Goal: Task Accomplishment & Management: Complete application form

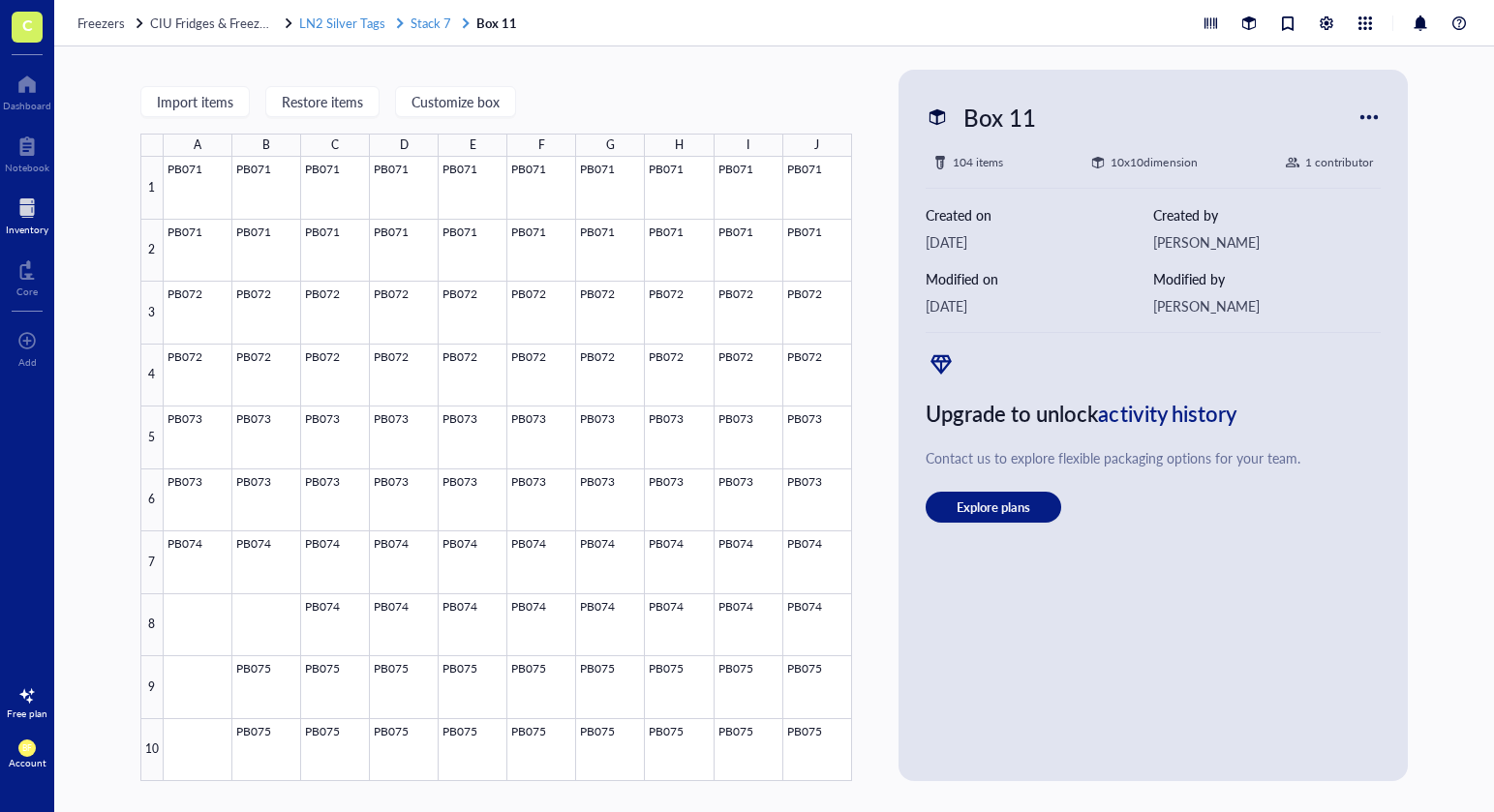
click at [442, 20] on span "Stack 7" at bounding box center [431, 22] width 41 height 18
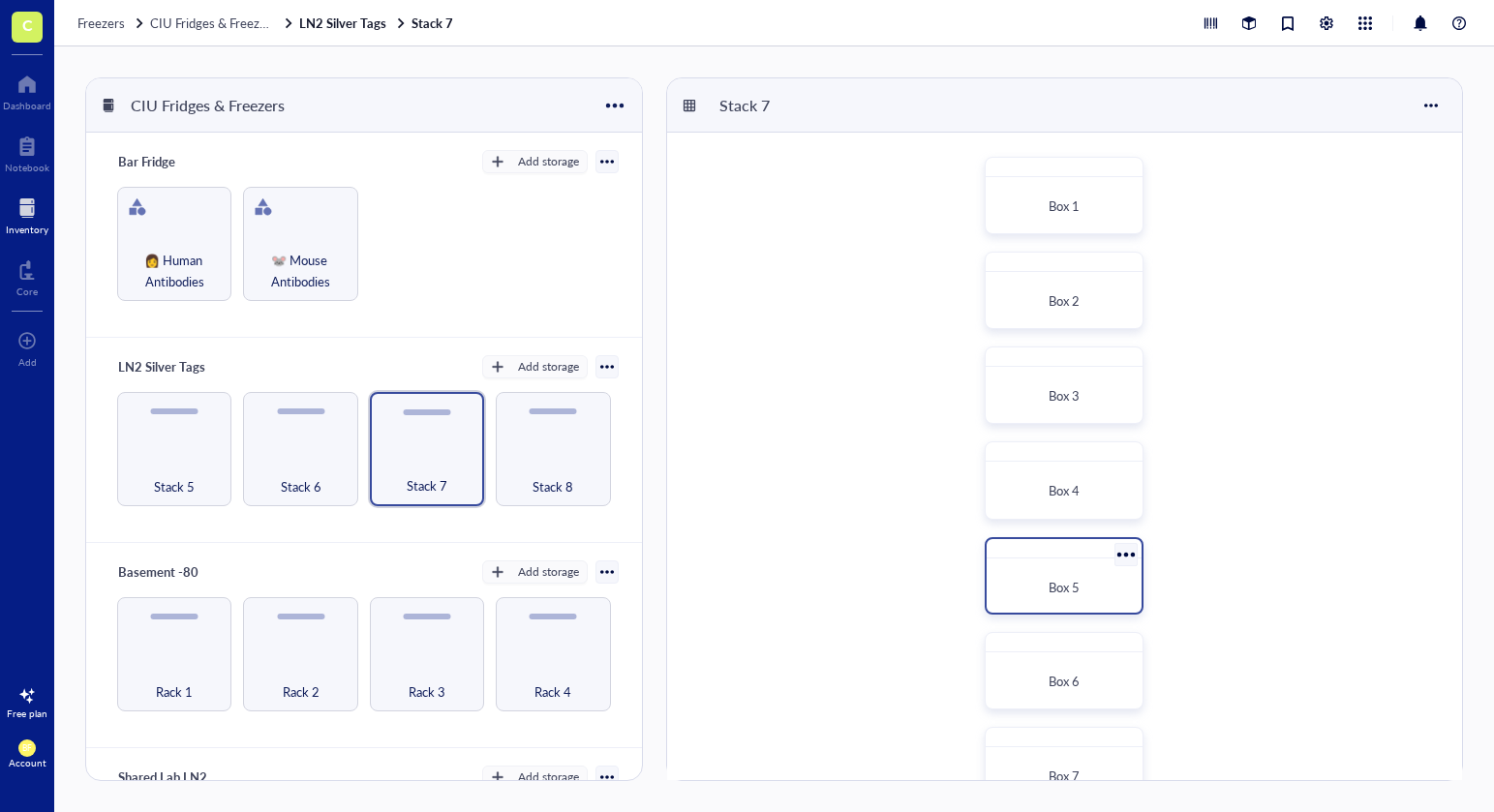
click at [1064, 575] on div "Box 5" at bounding box center [1064, 587] width 139 height 43
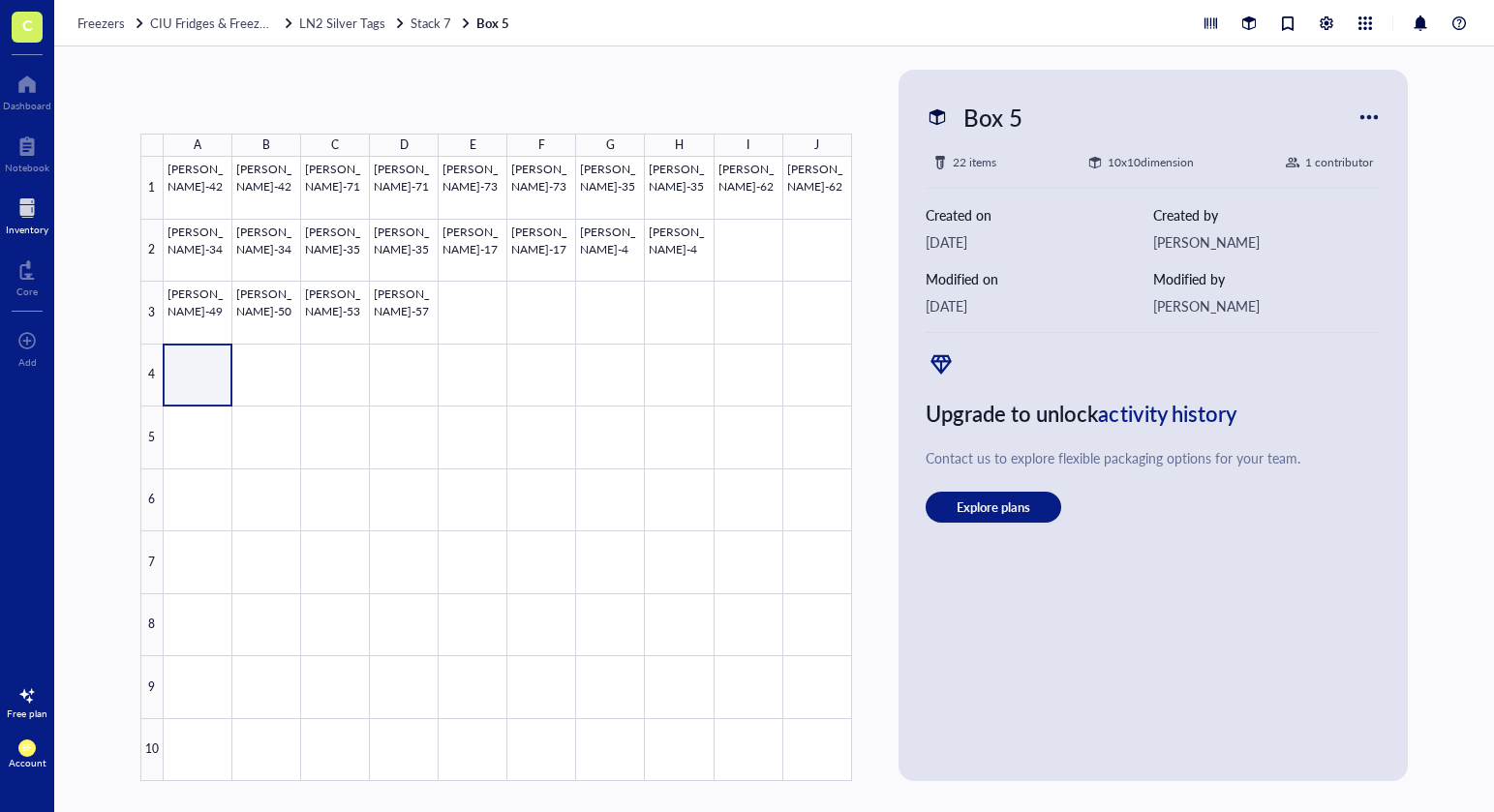
click at [225, 379] on div at bounding box center [507, 468] width 688 height 624
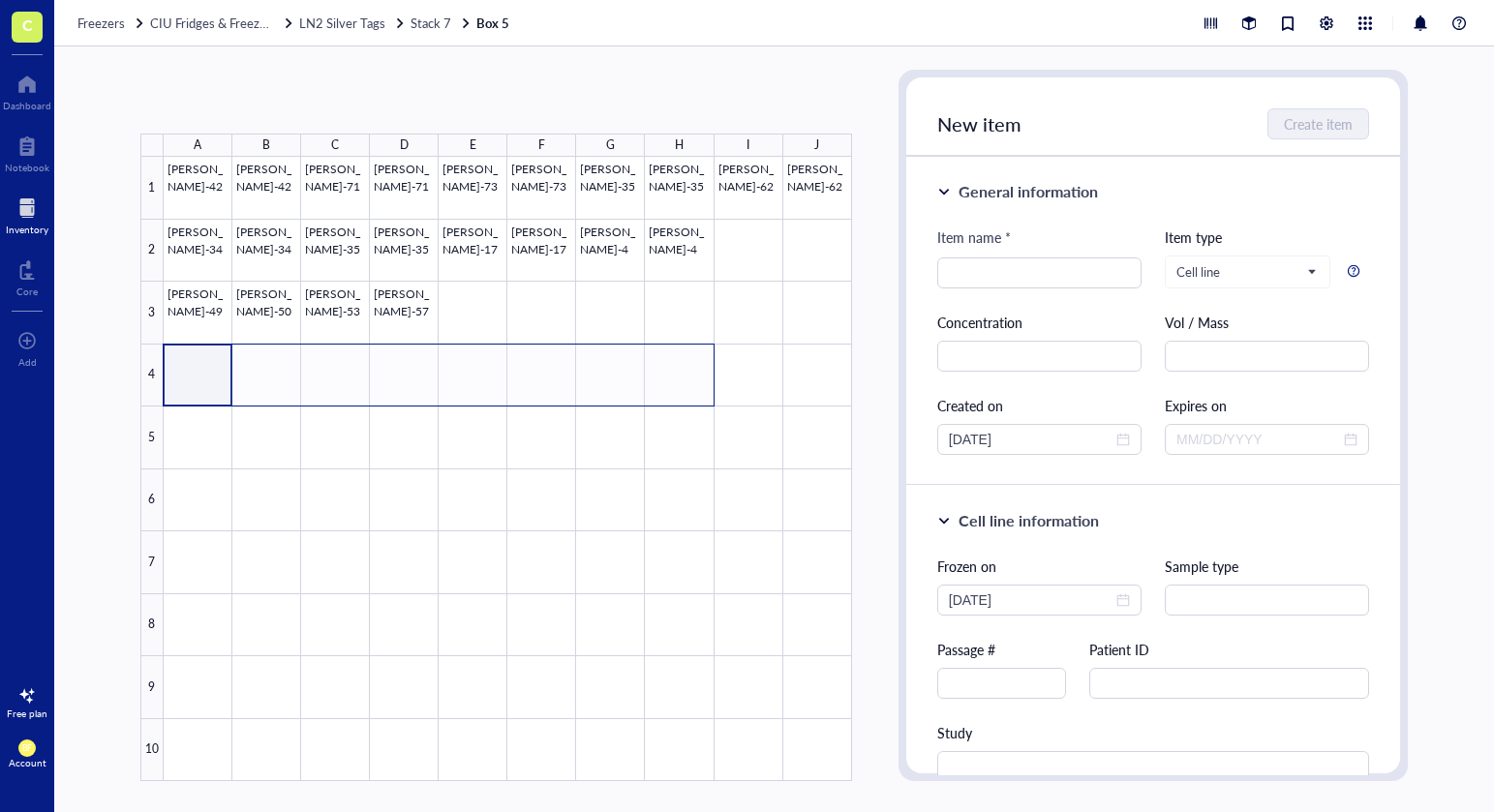
drag, startPoint x: 225, startPoint y: 379, endPoint x: 658, endPoint y: 379, distance: 433.0
click at [658, 379] on div at bounding box center [507, 468] width 688 height 624
click at [1001, 263] on input "search" at bounding box center [1039, 273] width 181 height 29
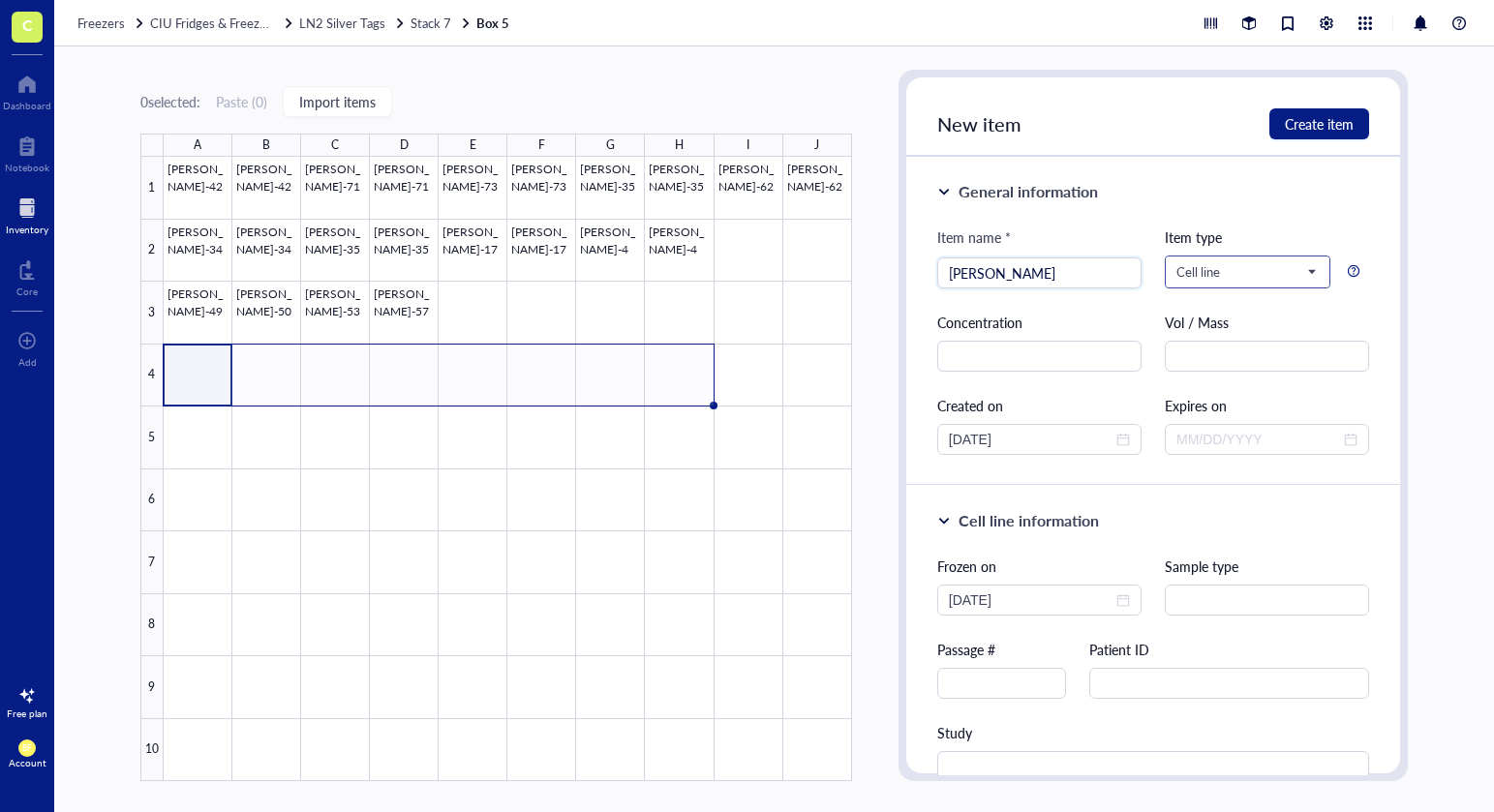
click at [1245, 263] on span "Cell line" at bounding box center [1245, 272] width 138 height 17
type input "[PERSON_NAME]"
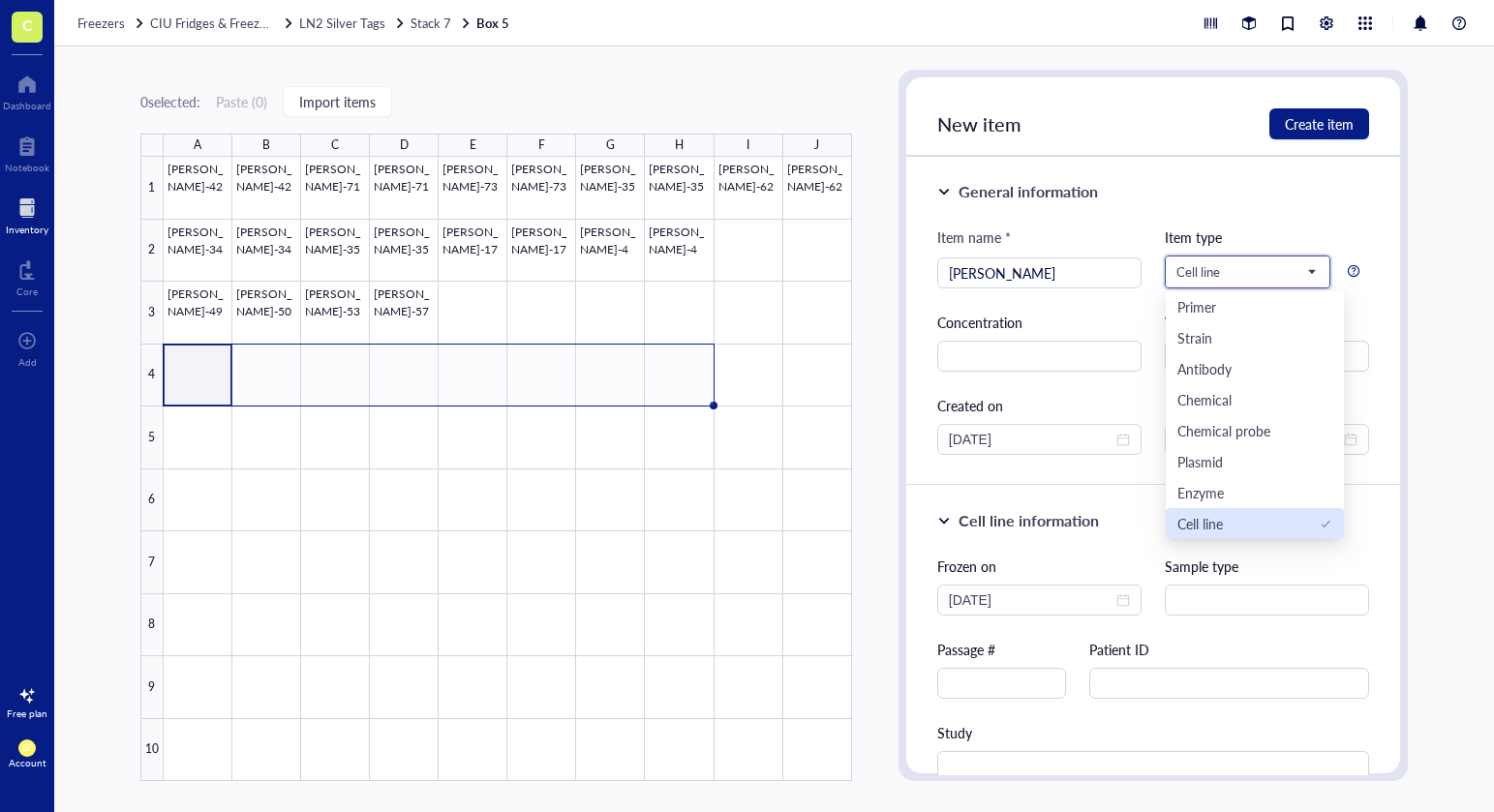
click at [1204, 524] on div "Cell line" at bounding box center [1200, 524] width 46 height 21
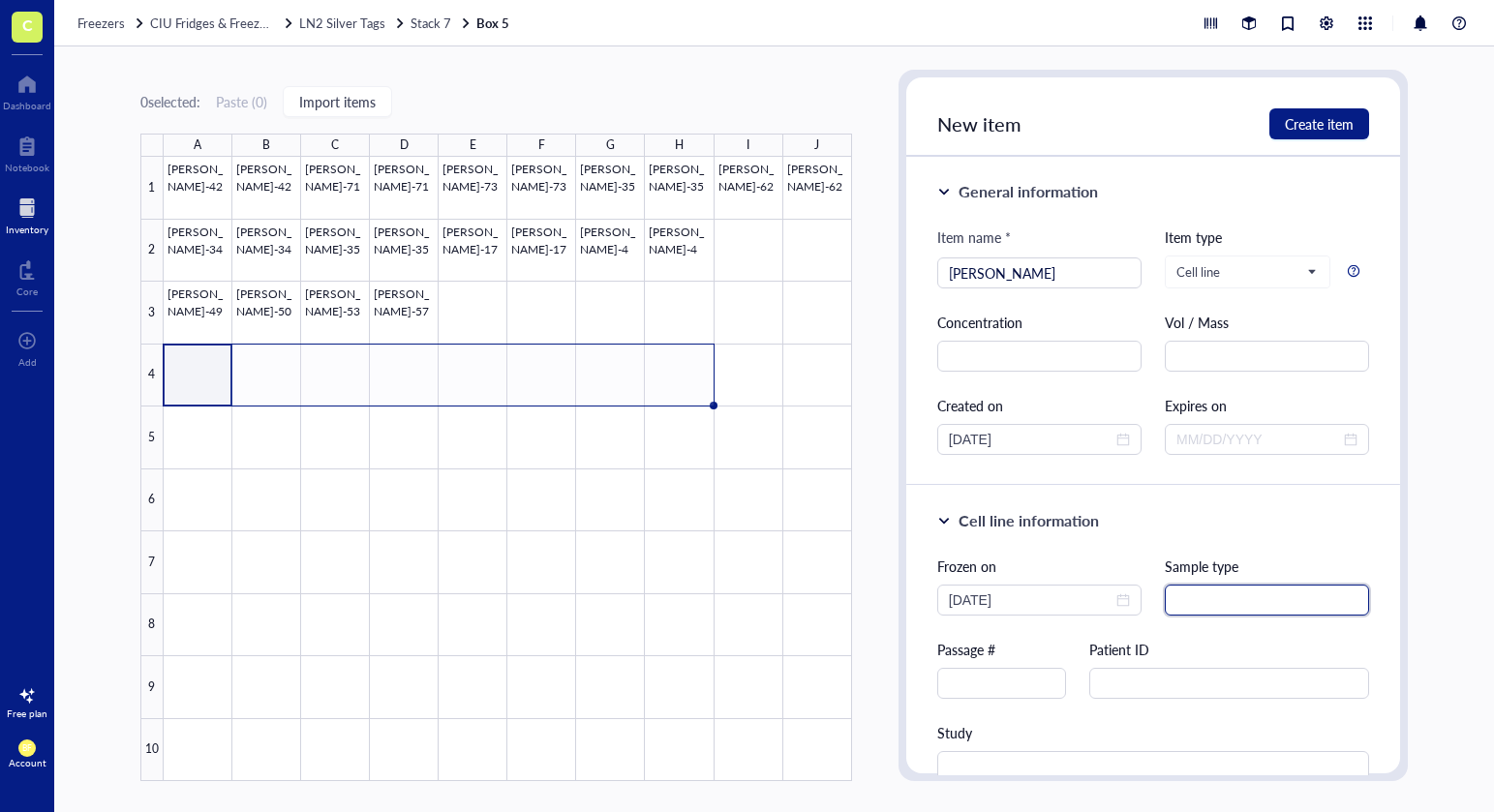
click at [1188, 587] on input "text" at bounding box center [1266, 600] width 204 height 31
type input "[MEDICAL_DATA] cells"
click at [1319, 126] on span "Create item" at bounding box center [1319, 124] width 69 height 15
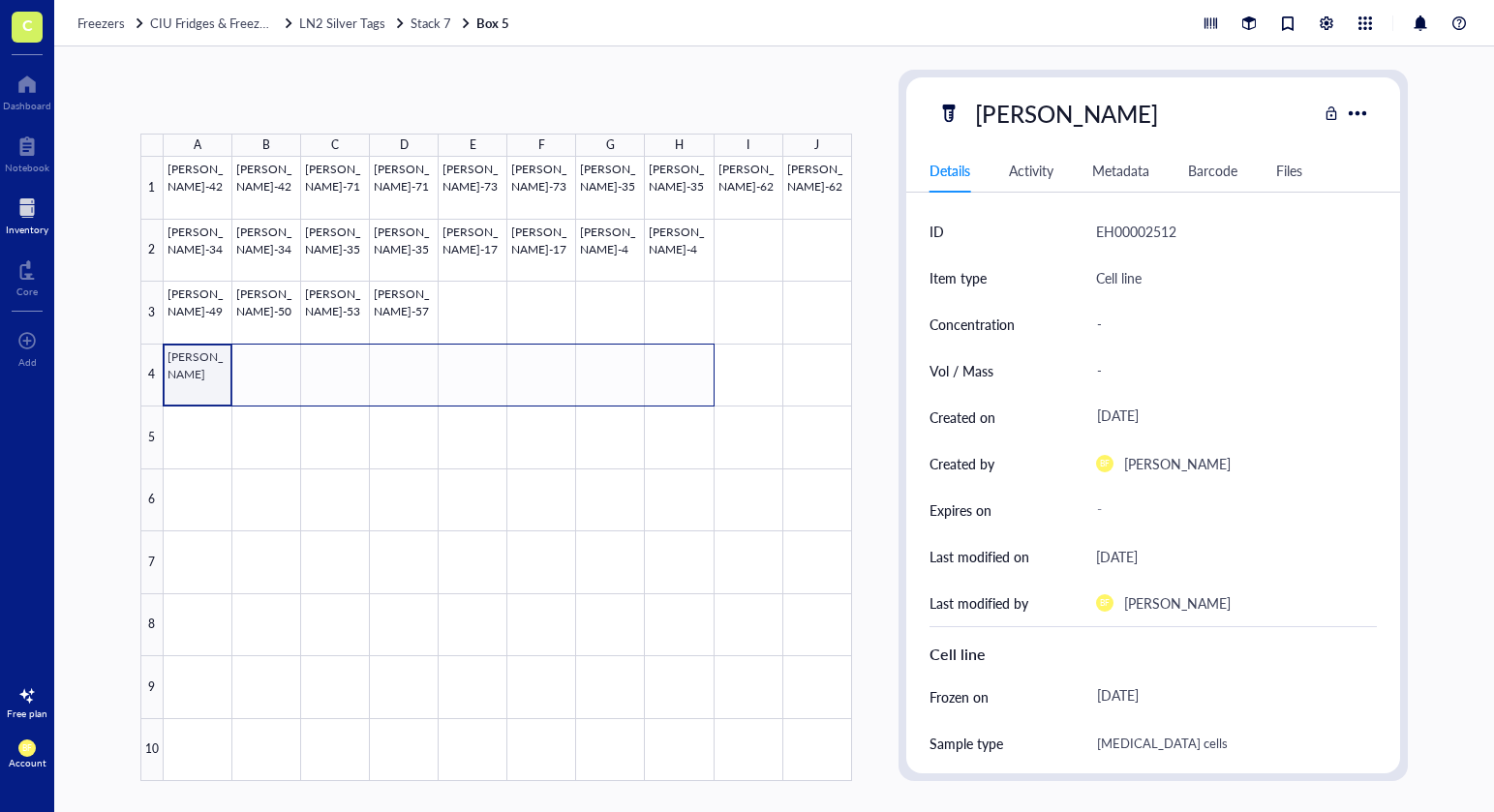
drag, startPoint x: 200, startPoint y: 375, endPoint x: 661, endPoint y: 382, distance: 461.1
click at [661, 382] on div at bounding box center [507, 468] width 688 height 624
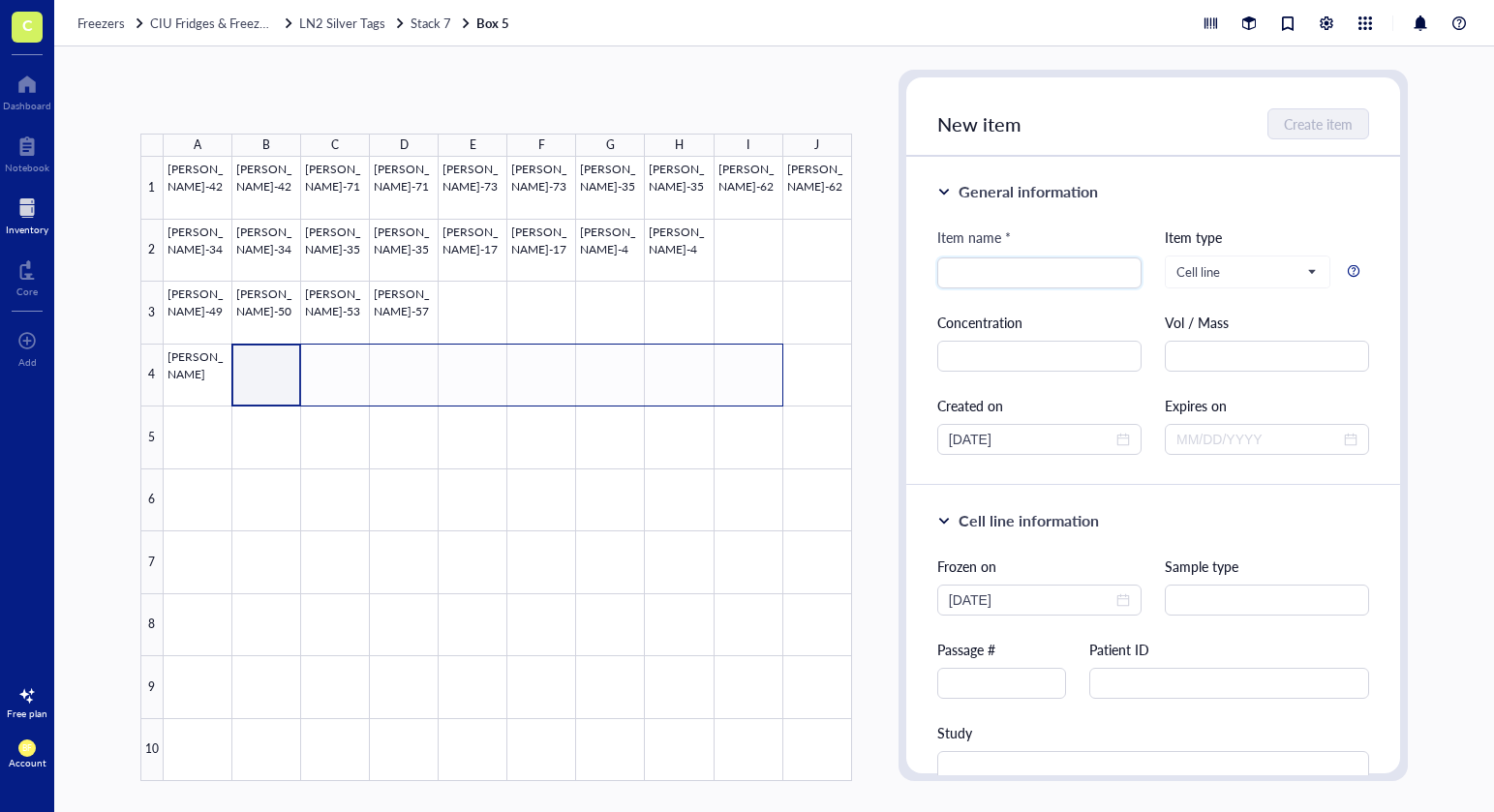
drag, startPoint x: 260, startPoint y: 368, endPoint x: 762, endPoint y: 383, distance: 502.2
click at [762, 383] on div at bounding box center [507, 468] width 688 height 624
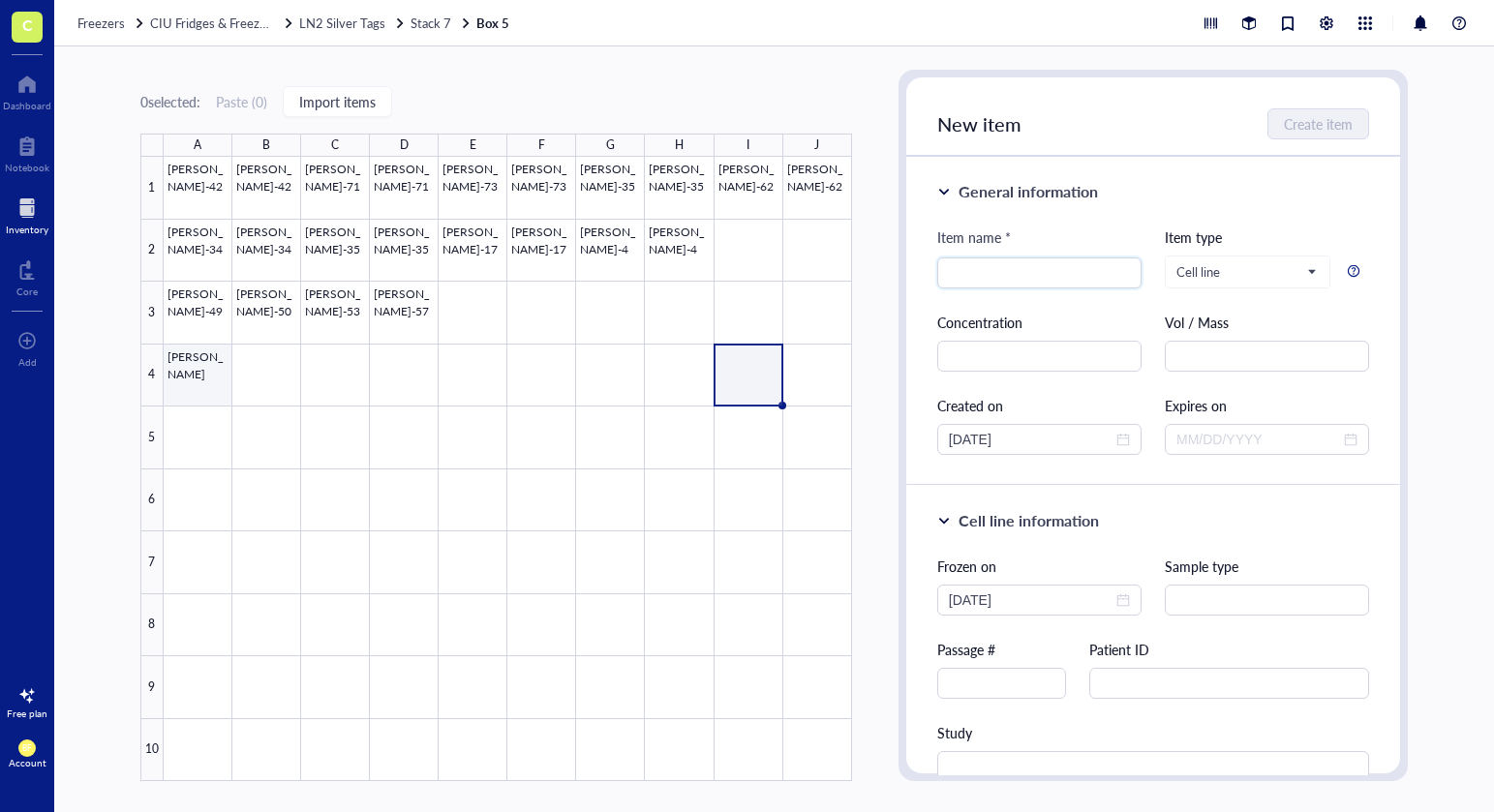
click at [201, 367] on div at bounding box center [507, 468] width 688 height 624
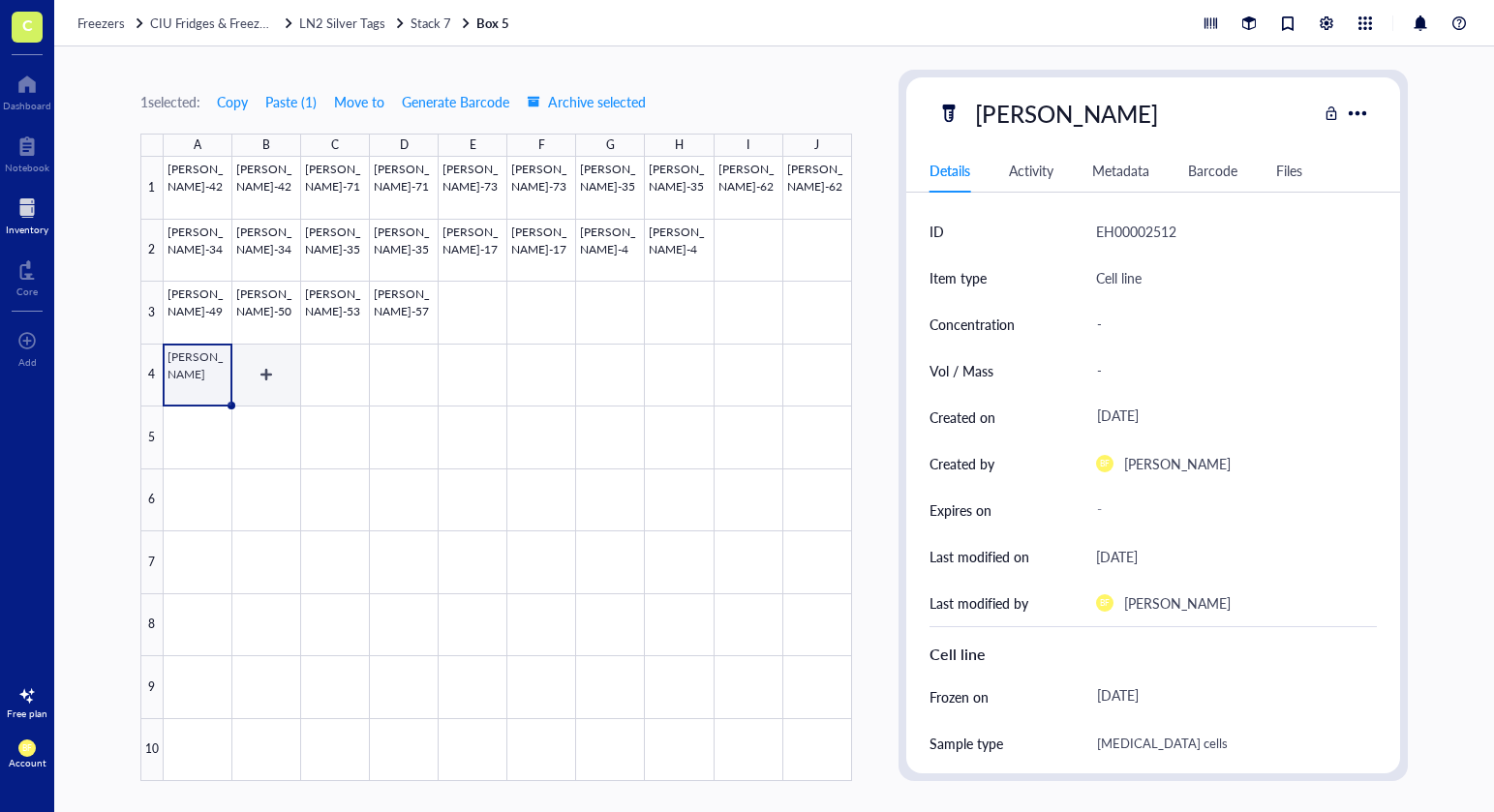
click at [269, 363] on div at bounding box center [507, 468] width 688 height 624
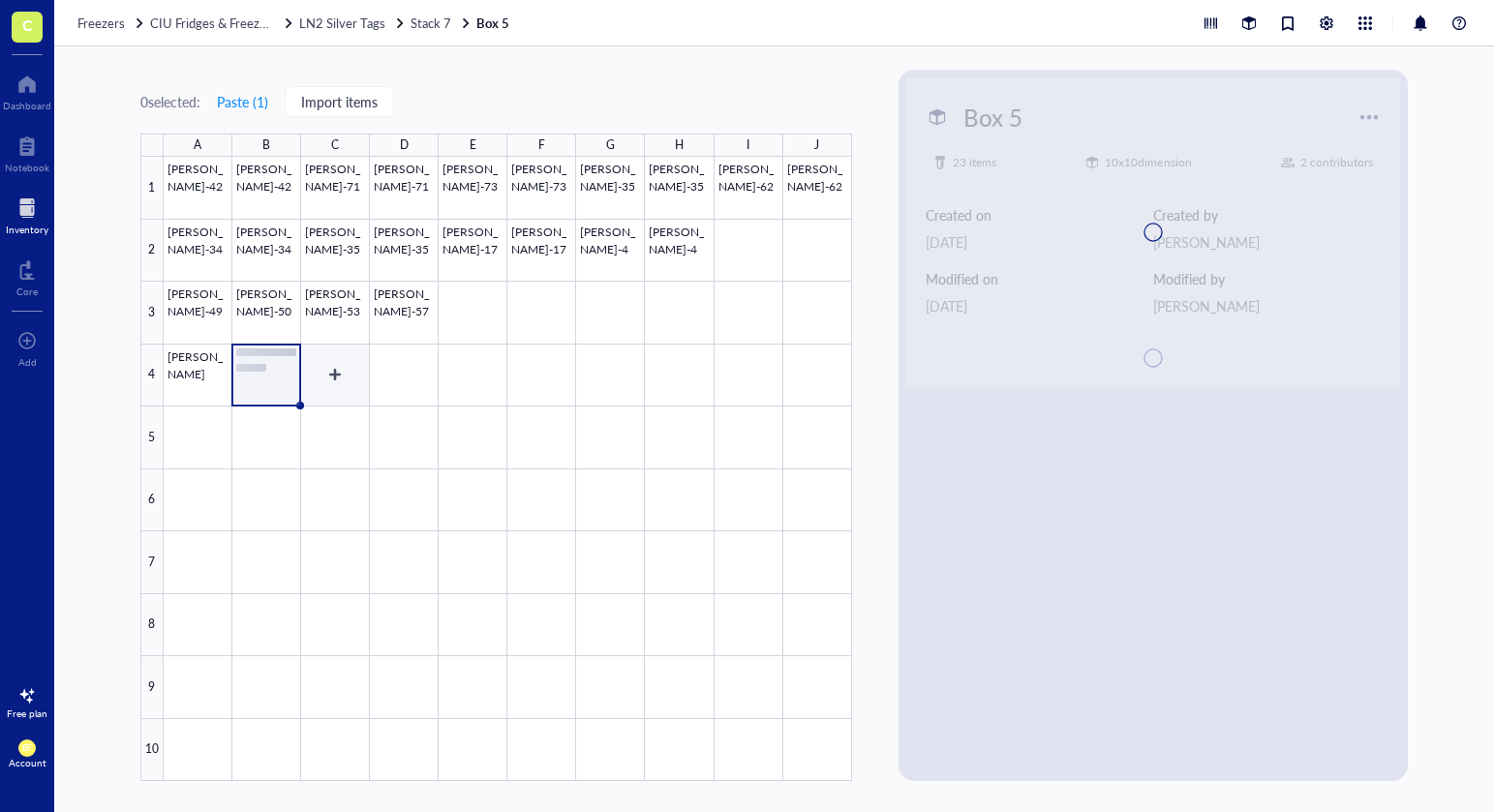
click at [328, 361] on div at bounding box center [507, 468] width 688 height 624
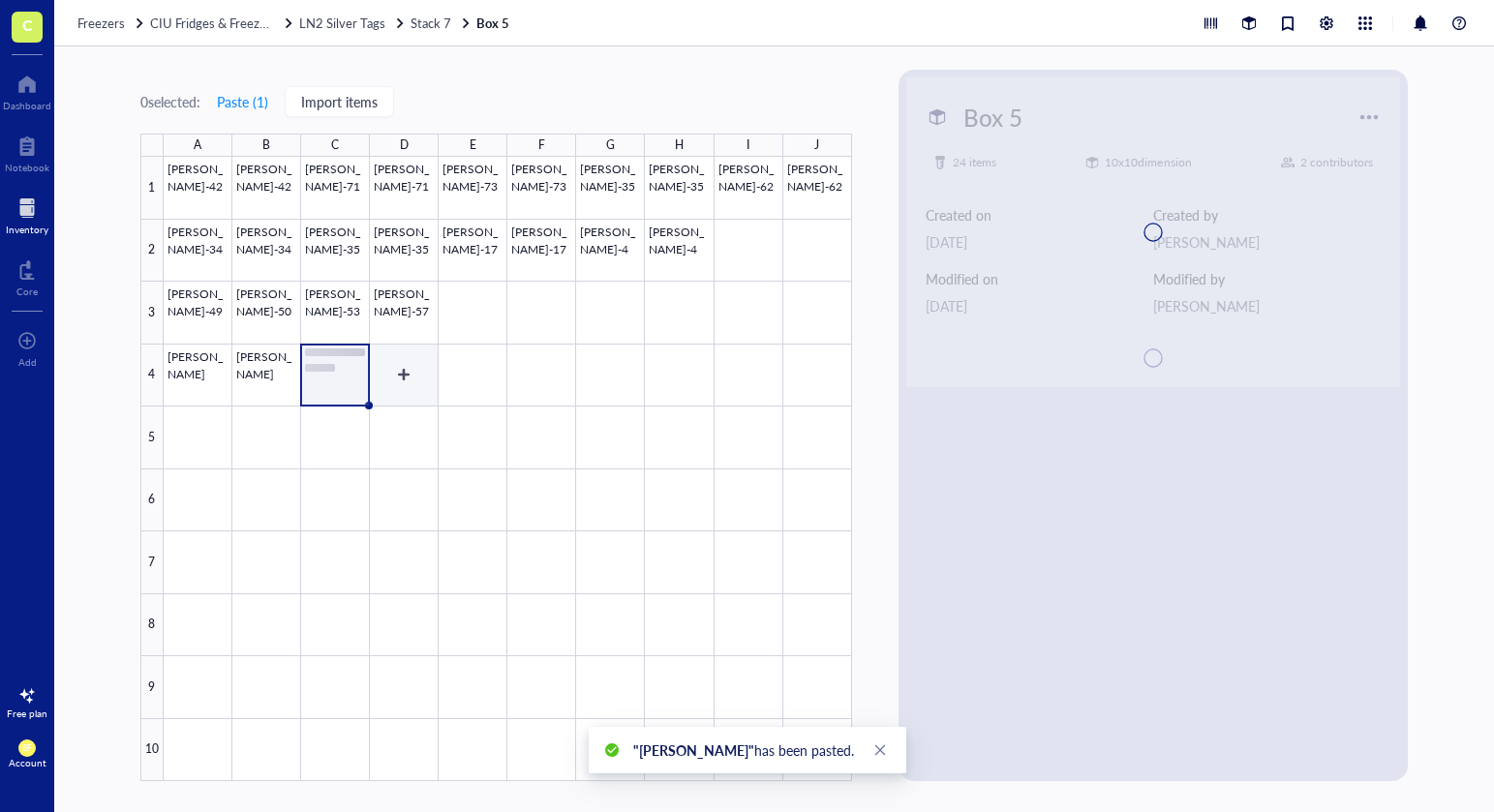
click at [391, 363] on div at bounding box center [507, 468] width 688 height 624
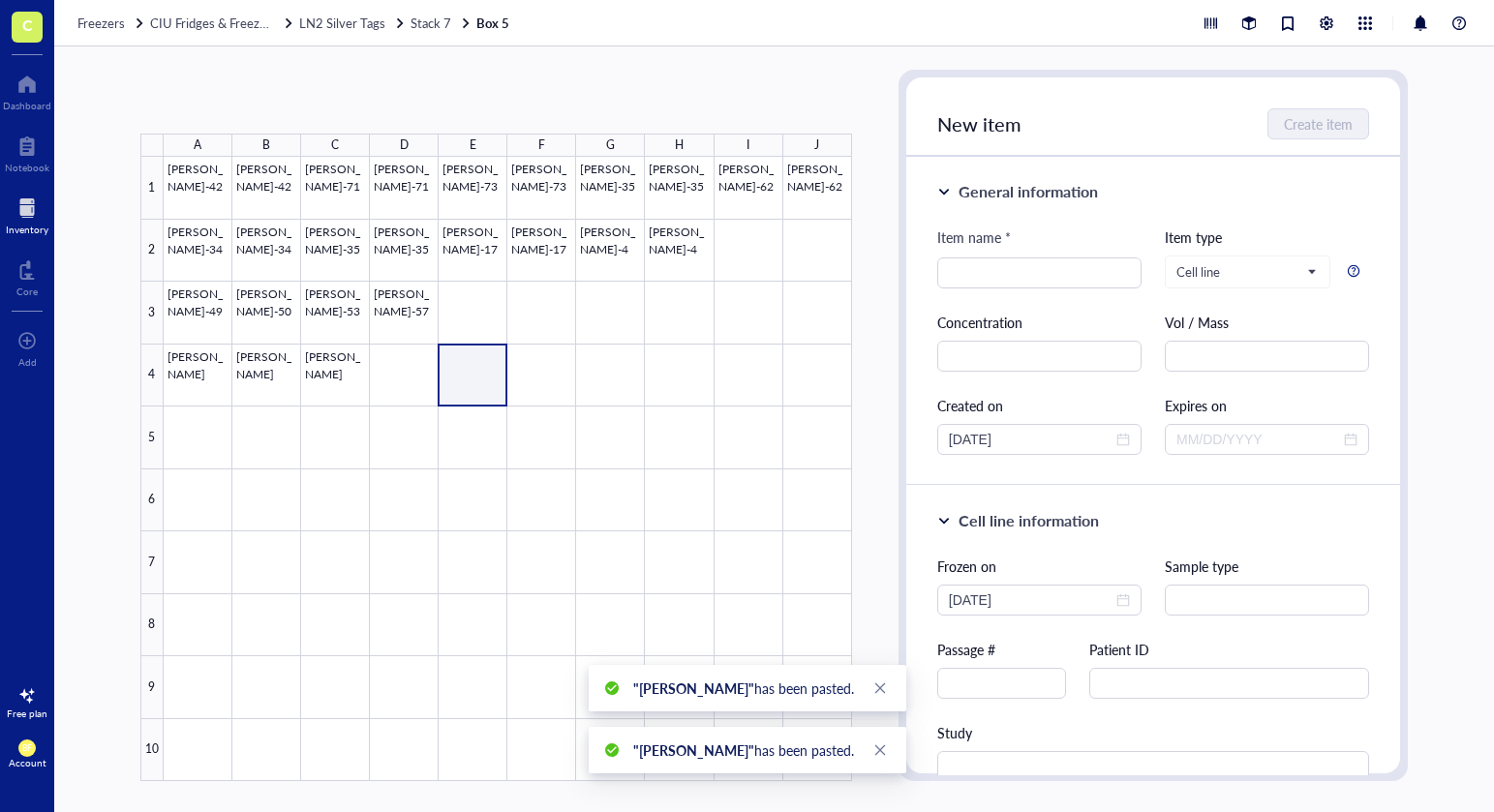
click at [471, 366] on div at bounding box center [507, 468] width 688 height 624
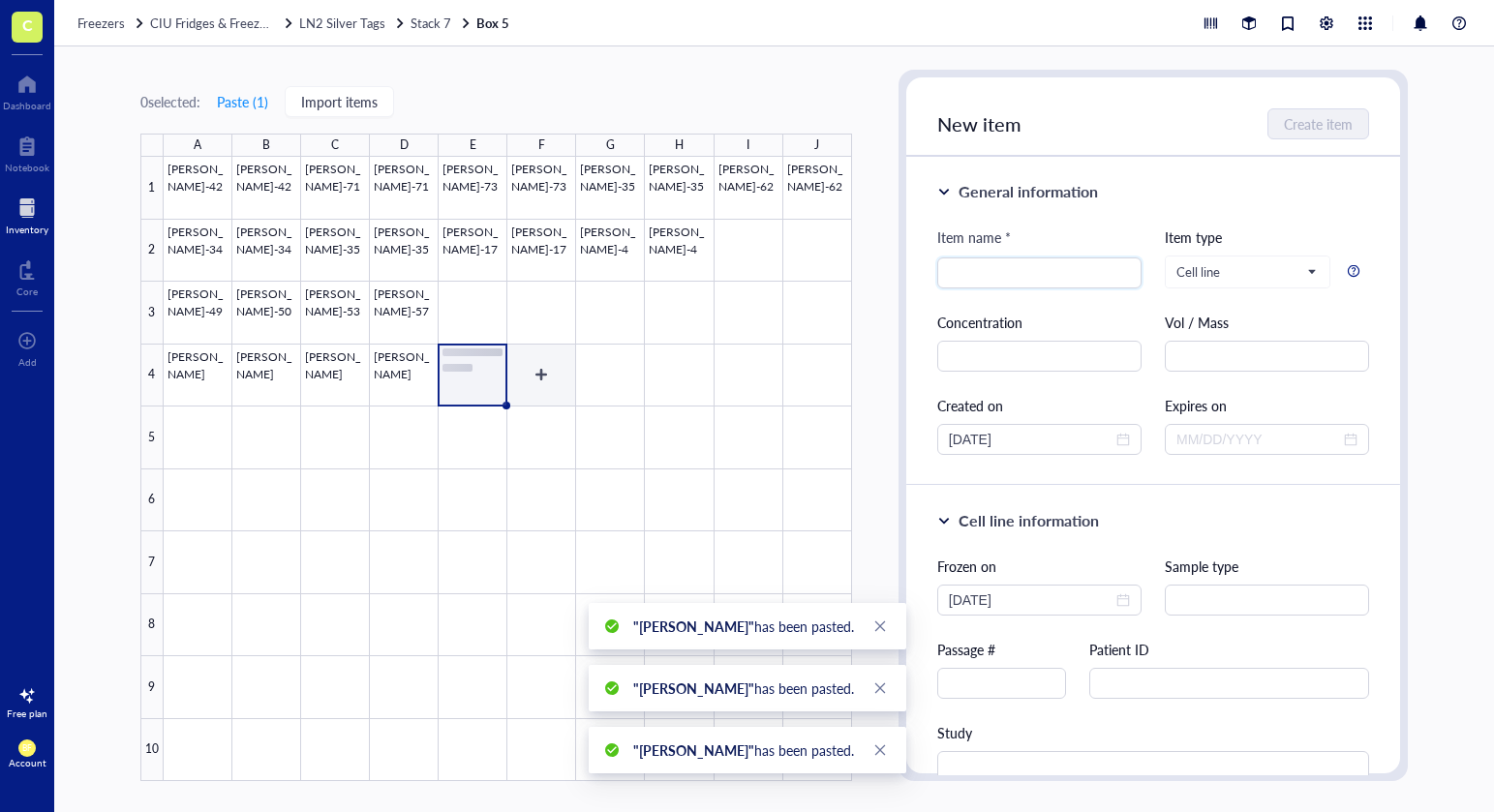
click at [540, 366] on div at bounding box center [507, 468] width 688 height 624
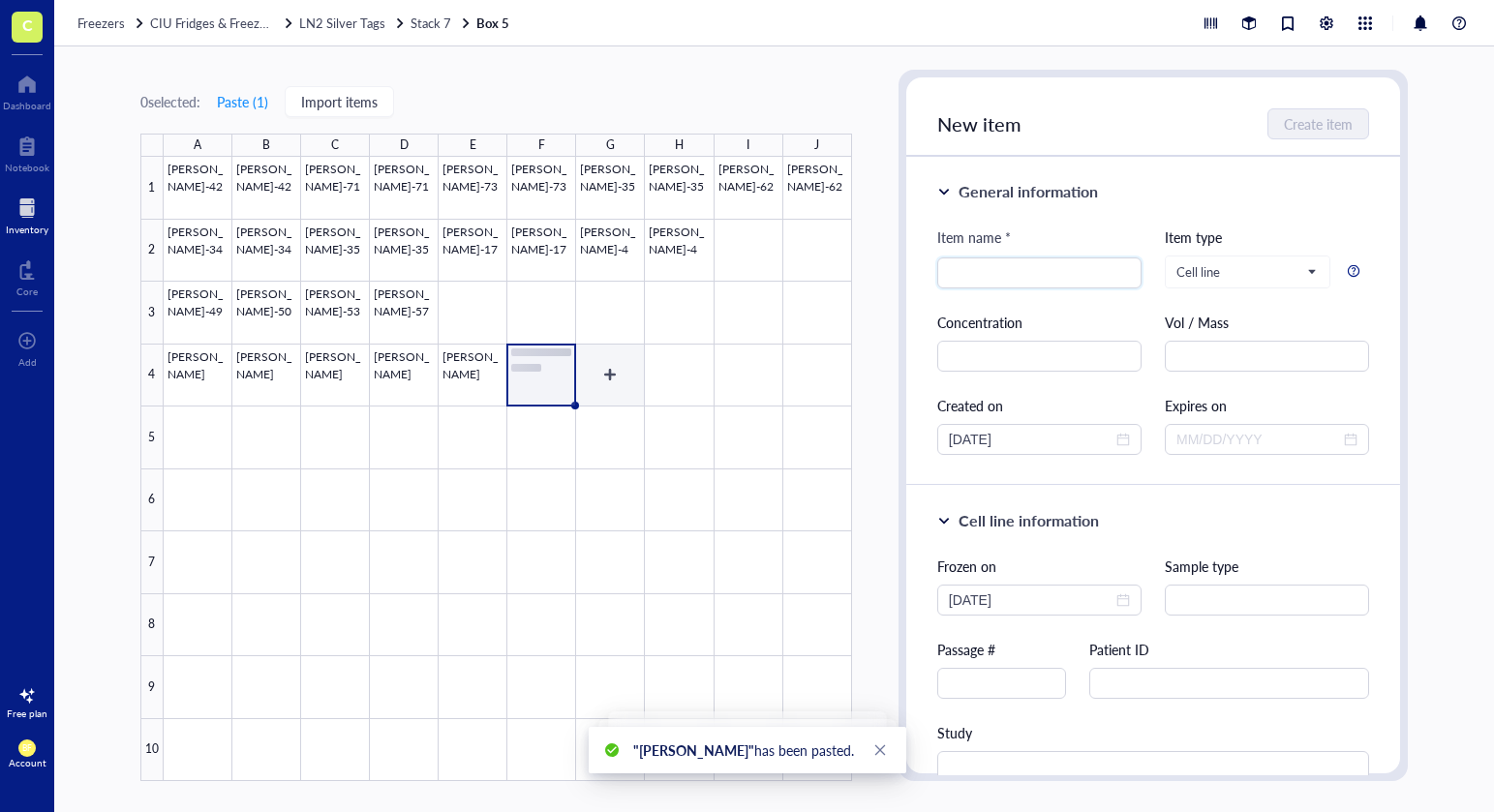
click at [600, 366] on div at bounding box center [507, 468] width 688 height 624
click at [675, 371] on div at bounding box center [507, 468] width 688 height 624
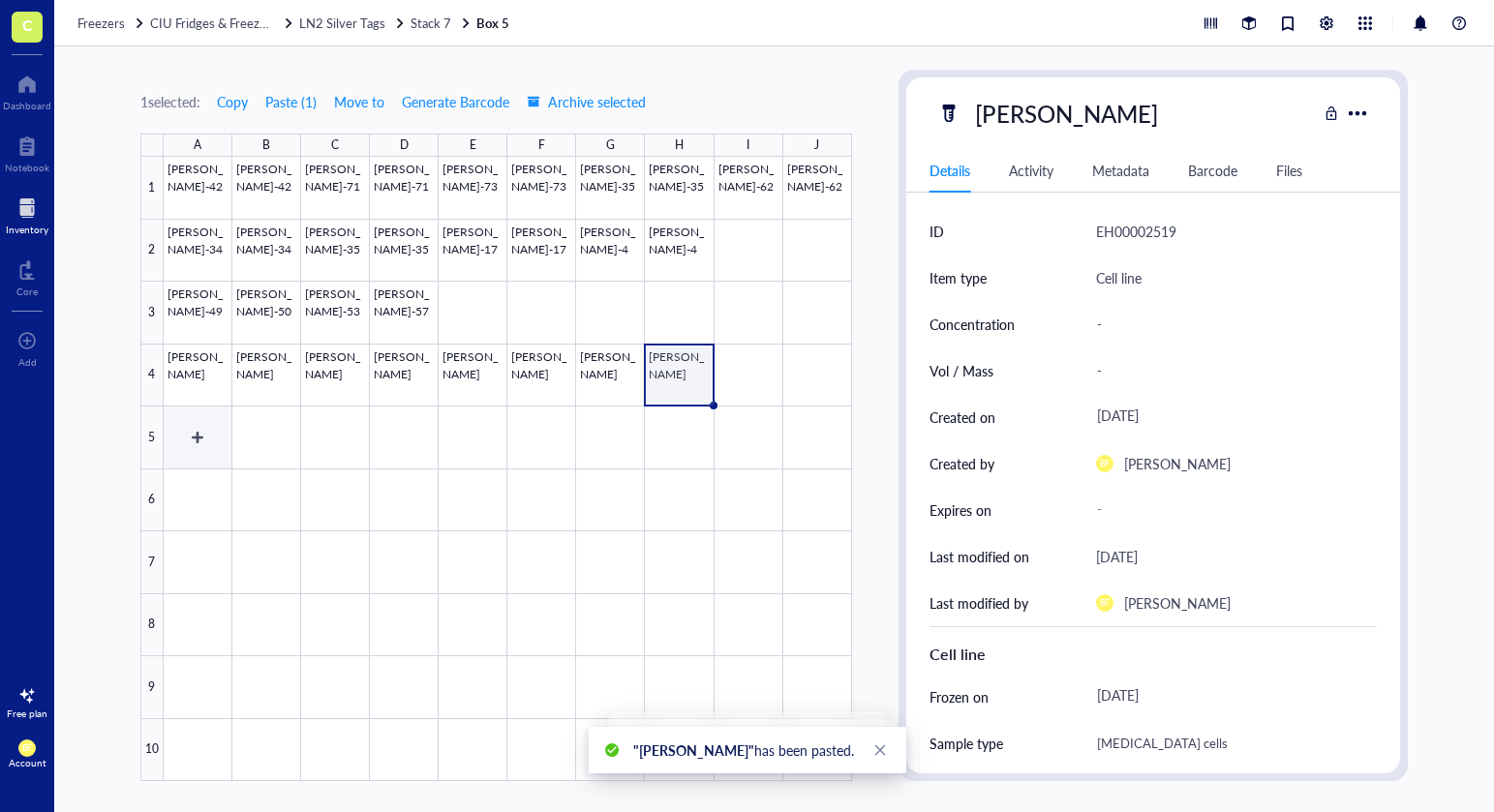
click at [194, 427] on div at bounding box center [507, 468] width 688 height 624
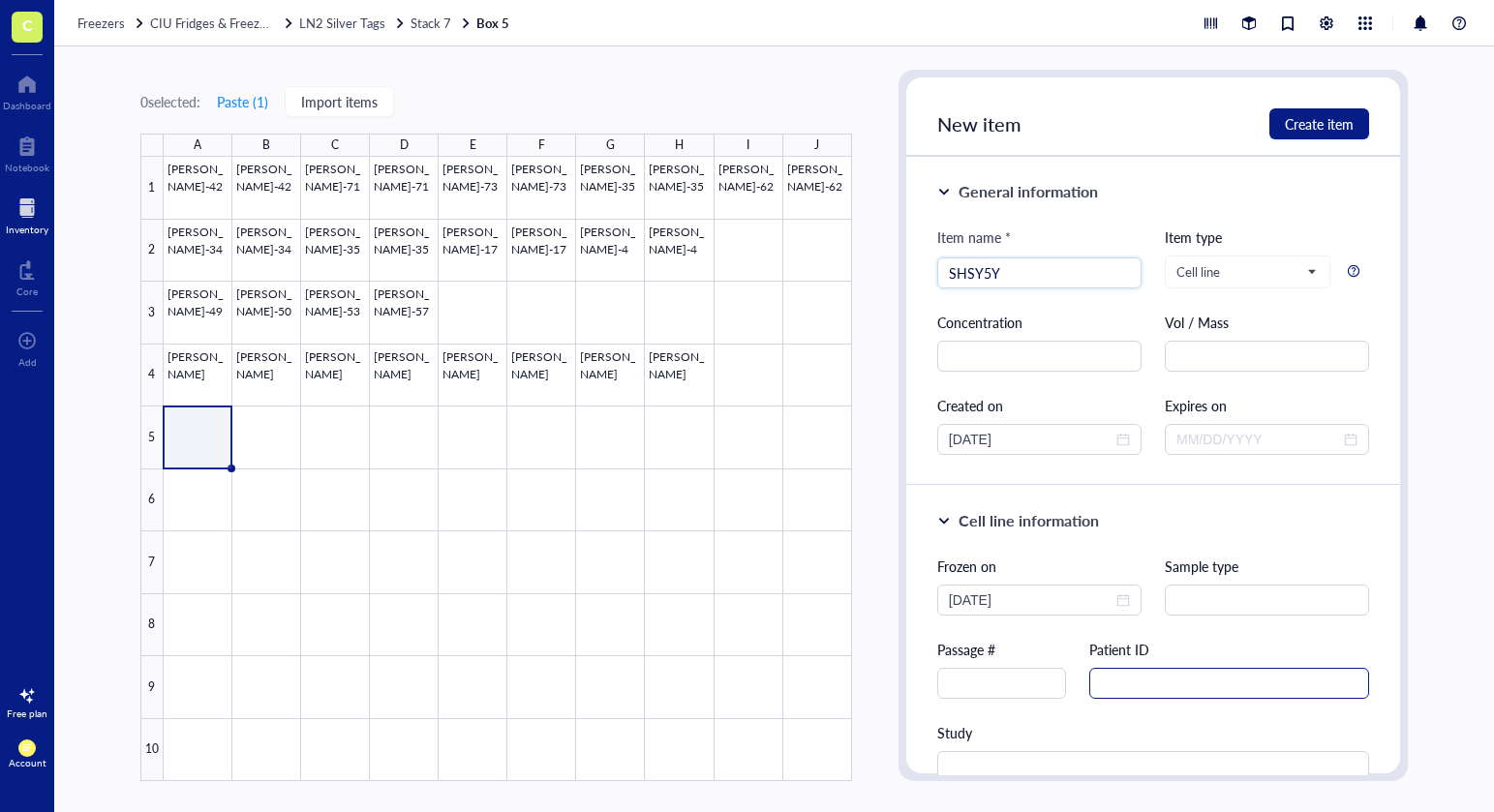
type input "SHSY5Y"
click at [1129, 675] on input "text" at bounding box center [1230, 683] width 281 height 31
type input "[MEDICAL_DATA] cells"
click at [1321, 120] on span "Create item" at bounding box center [1319, 124] width 69 height 15
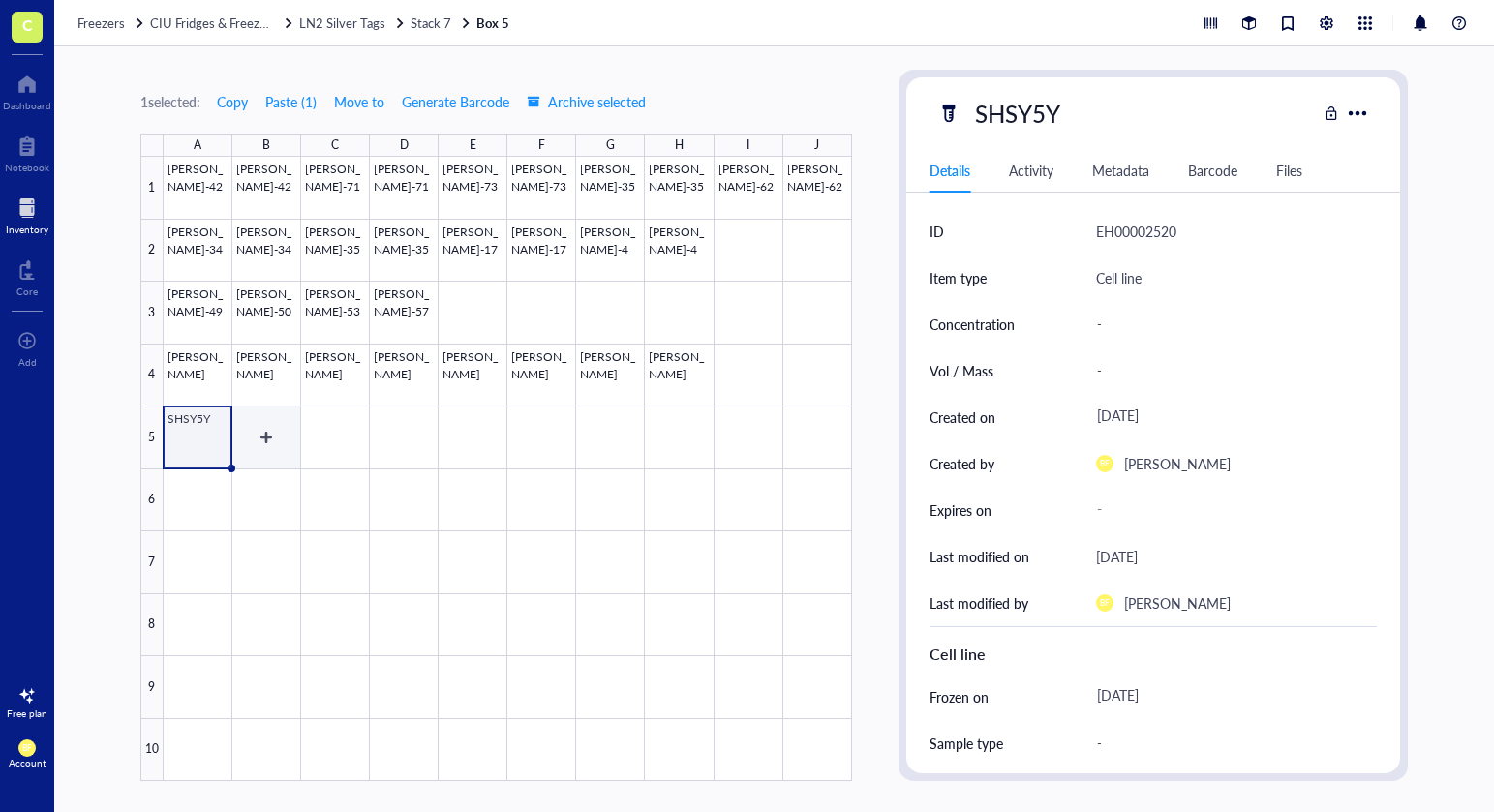
click at [266, 436] on div at bounding box center [507, 468] width 688 height 624
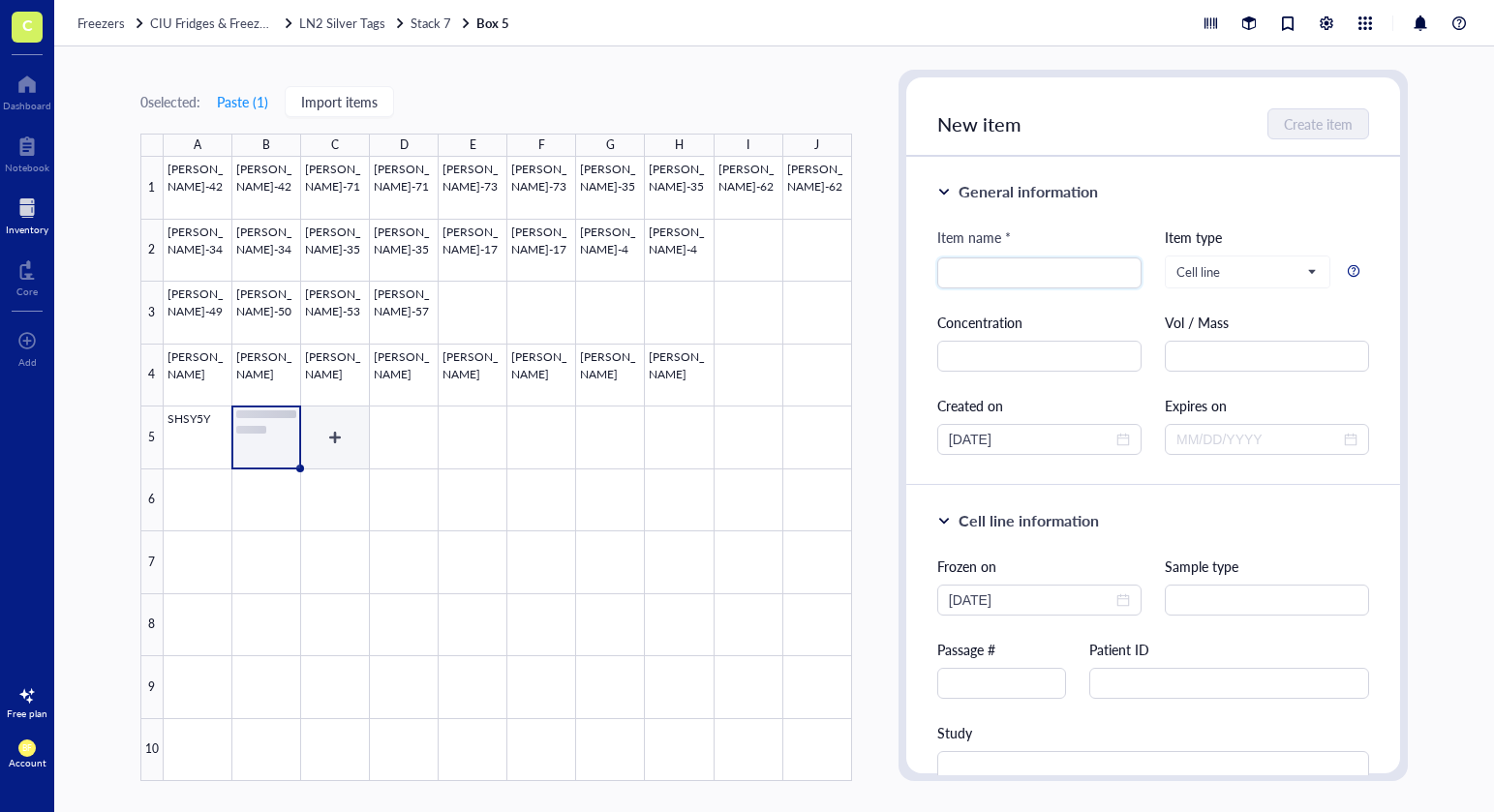
click at [332, 437] on div at bounding box center [507, 468] width 688 height 624
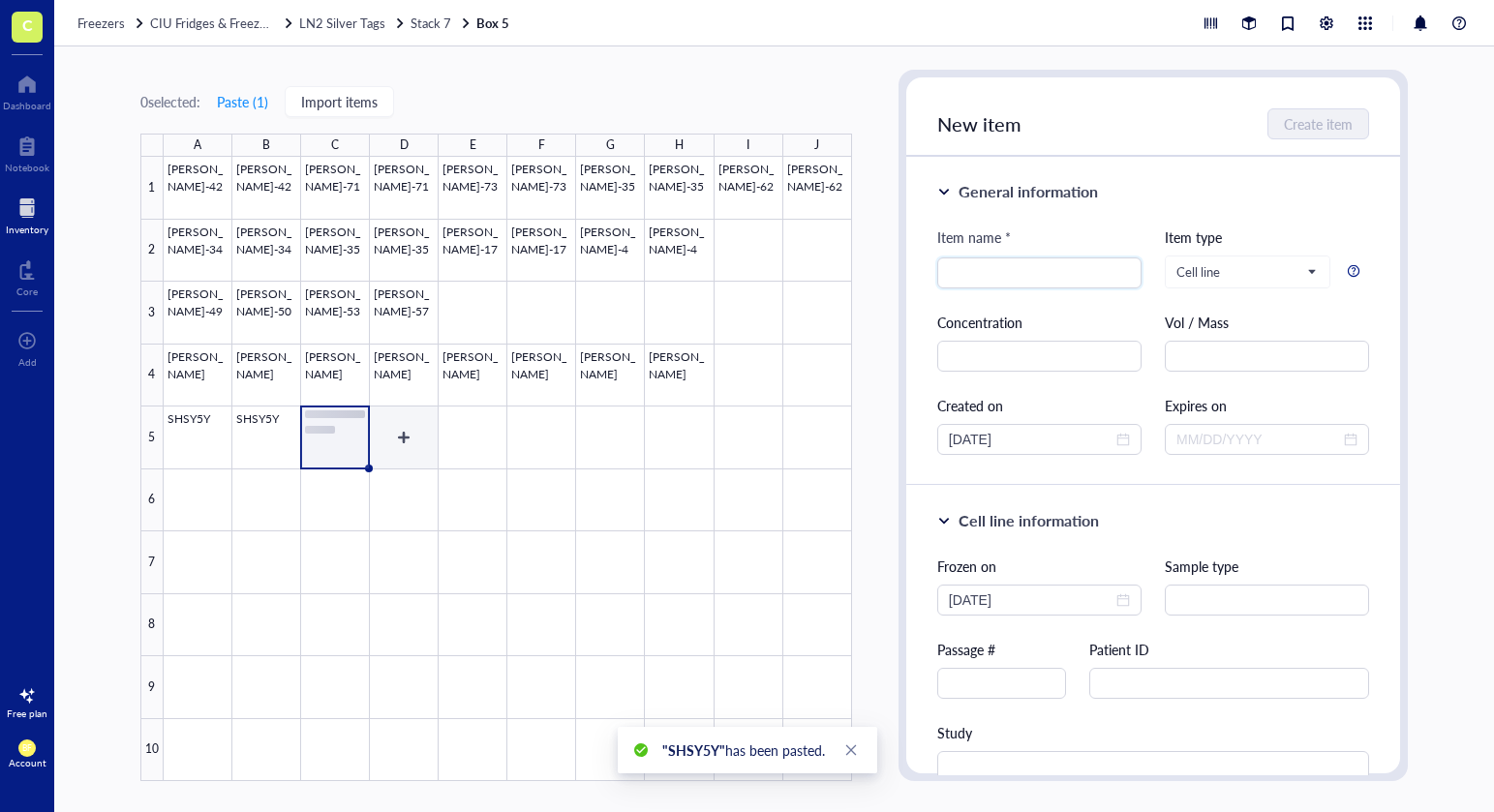
click at [411, 440] on div at bounding box center [507, 468] width 688 height 624
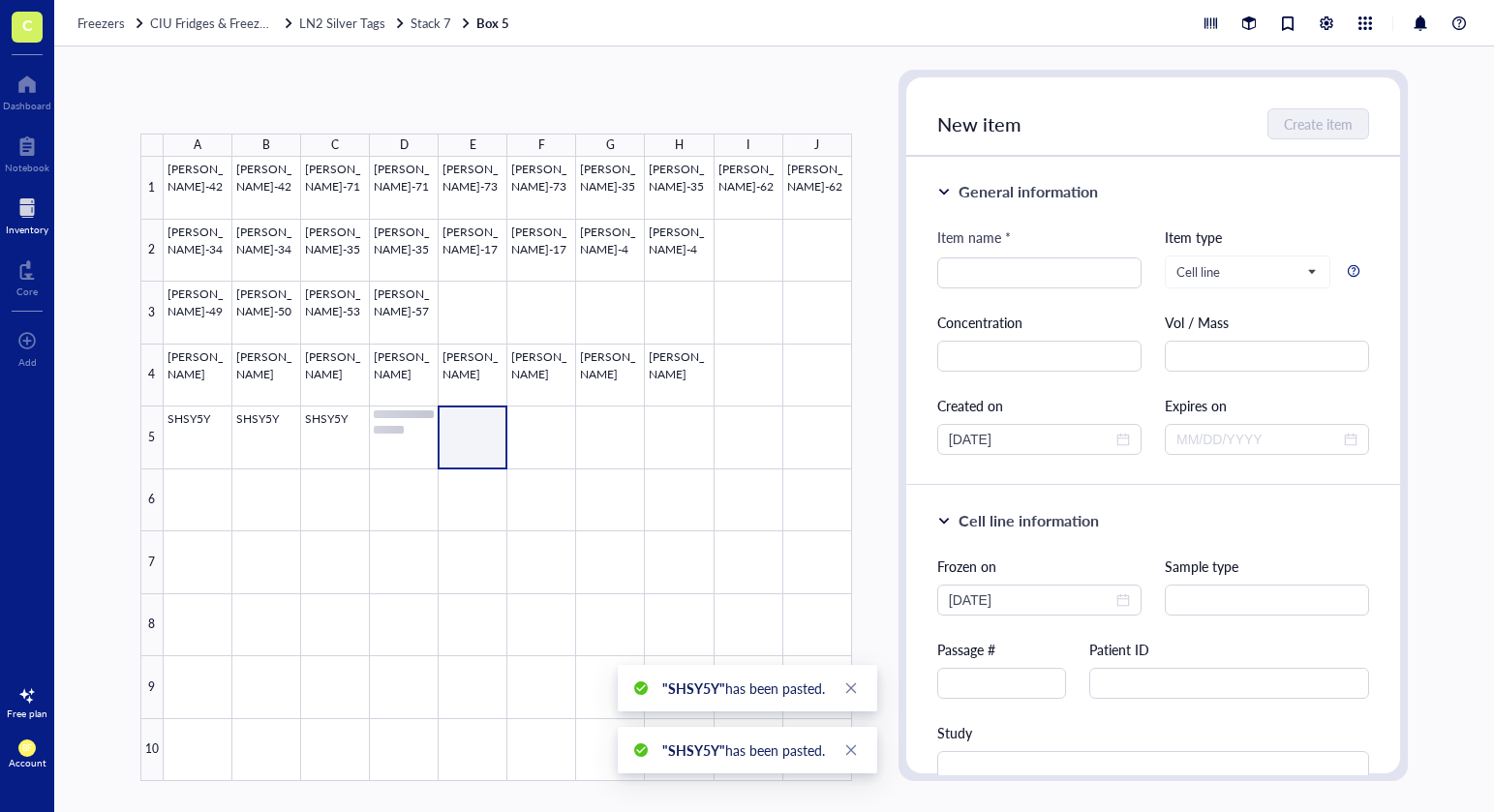
click at [479, 436] on div at bounding box center [507, 468] width 688 height 624
